Goal: Find specific page/section: Find specific page/section

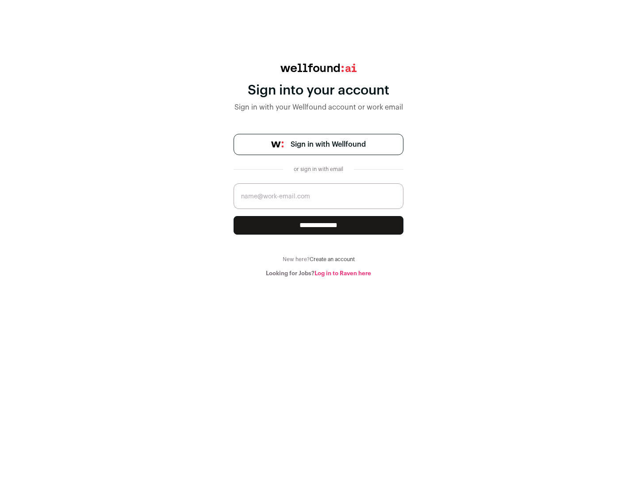
click at [328, 145] on span "Sign in with Wellfound" at bounding box center [328, 144] width 75 height 11
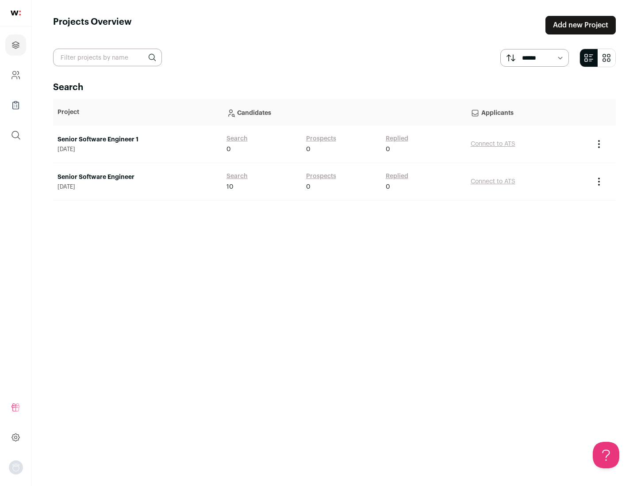
click at [137, 177] on link "Senior Software Engineer" at bounding box center [137, 177] width 160 height 9
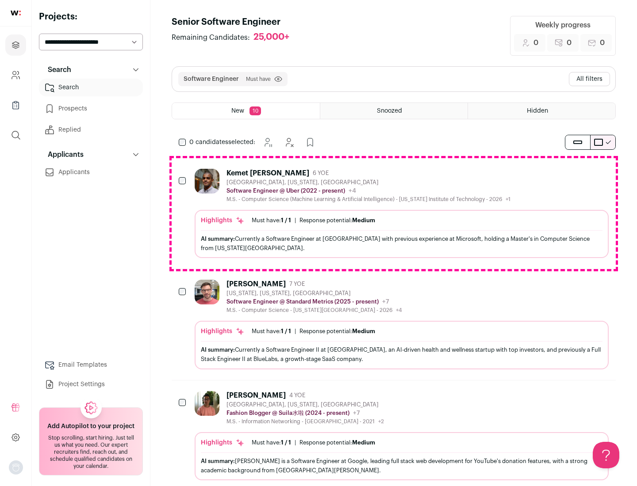
click at [394, 214] on div "Highlights Must have: 1 / 1 How many must haves have been fulfilled? | Response…" at bounding box center [402, 234] width 414 height 48
